Goal: Task Accomplishment & Management: Use online tool/utility

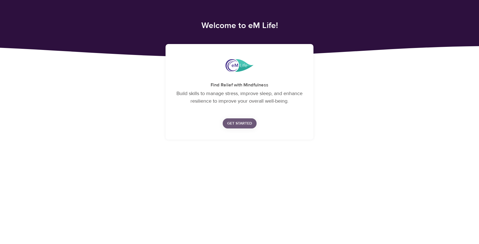
click at [247, 123] on span "Get Started" at bounding box center [239, 123] width 25 height 7
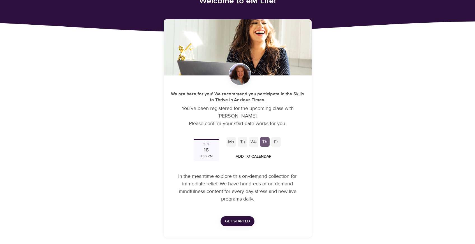
scroll to position [24, 0]
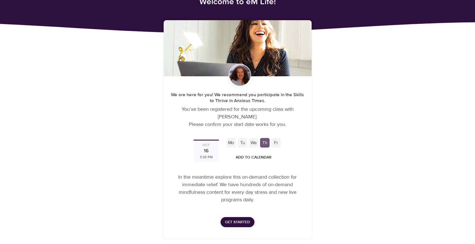
click at [243, 143] on div "Tu" at bounding box center [243, 143] width 10 height 10
click at [243, 142] on div "Tu" at bounding box center [243, 143] width 10 height 10
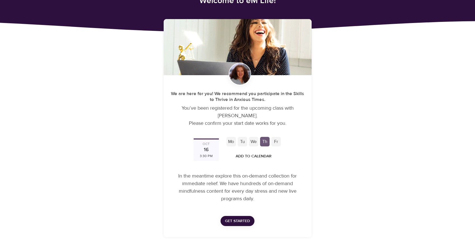
click at [276, 140] on div "Fr" at bounding box center [276, 142] width 10 height 10
click at [275, 141] on div "Fr" at bounding box center [276, 142] width 10 height 10
click at [264, 141] on div "Th" at bounding box center [265, 142] width 10 height 10
click at [254, 141] on div "We" at bounding box center [254, 142] width 10 height 10
click at [248, 141] on div "Mo Tu We Th Fr" at bounding box center [254, 141] width 56 height 11
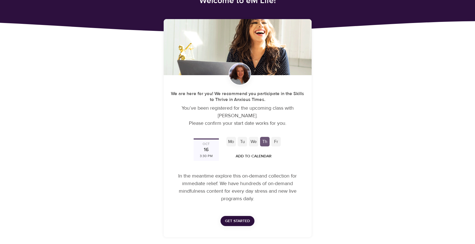
click at [235, 141] on div "Mo" at bounding box center [231, 142] width 10 height 10
drag, startPoint x: 226, startPoint y: 141, endPoint x: 269, endPoint y: 142, distance: 42.9
click at [227, 140] on div "Mo" at bounding box center [231, 142] width 10 height 10
click at [261, 157] on span "Add to Calendar" at bounding box center [254, 156] width 36 height 7
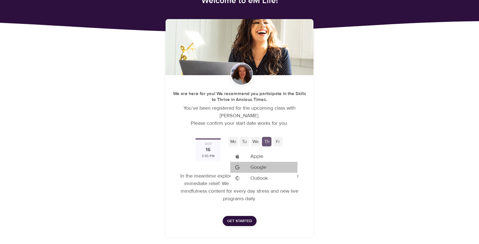
click at [269, 168] on li "Add to Google Calendar Google" at bounding box center [263, 167] width 67 height 11
click at [357, 154] on div at bounding box center [239, 122] width 479 height 244
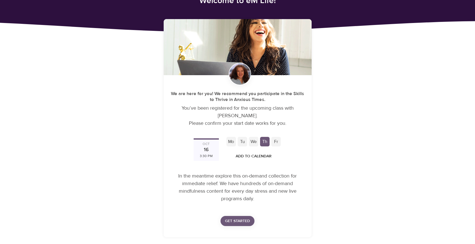
click at [240, 220] on span "Get Started" at bounding box center [237, 220] width 25 height 7
